Goal: Information Seeking & Learning: Learn about a topic

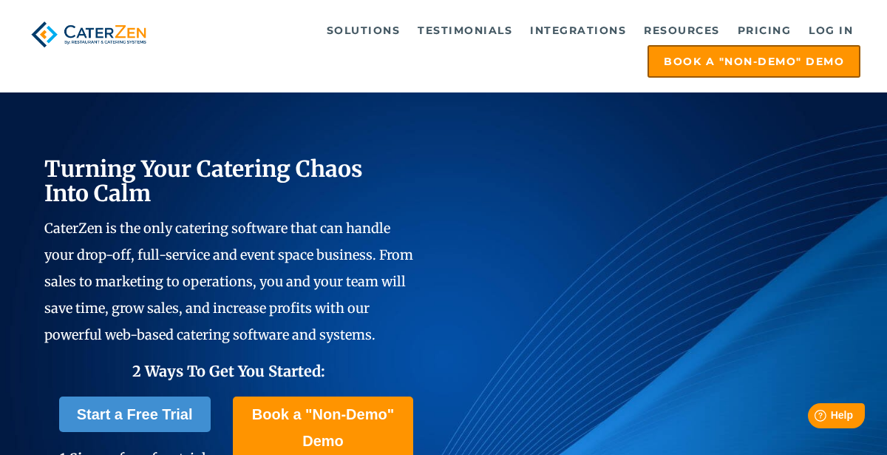
click at [32, 18] on img at bounding box center [89, 35] width 124 height 38
click at [30, 1] on div "Solutions Catering CRM Catering Sales Catering Management Catering Marketing Ca…" at bounding box center [443, 46] width 887 height 92
